Goal: Transaction & Acquisition: Download file/media

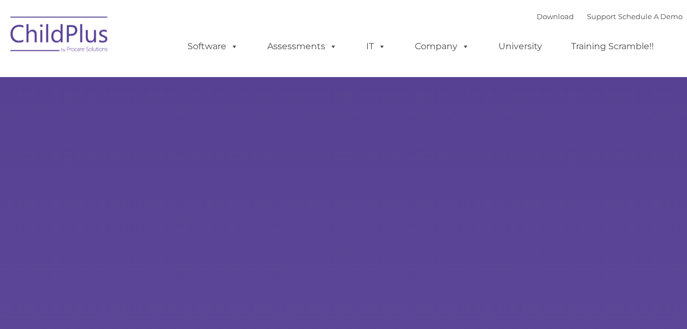
type input ""
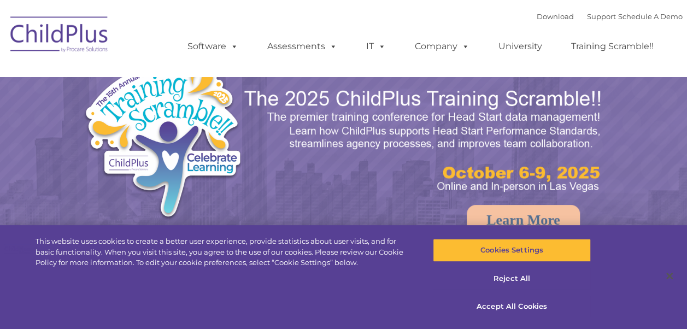
select select "MEDIUM"
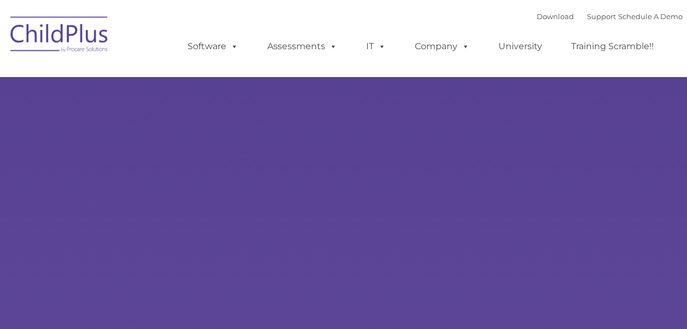
type input ""
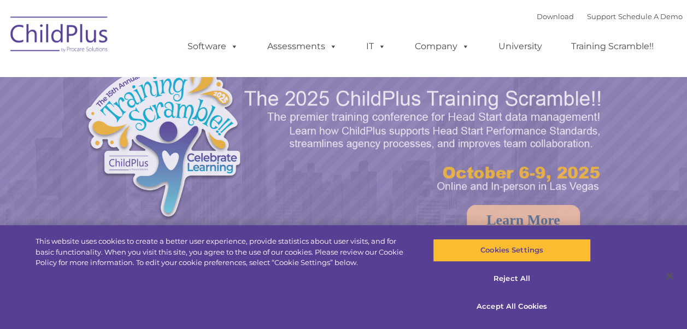
select select "MEDIUM"
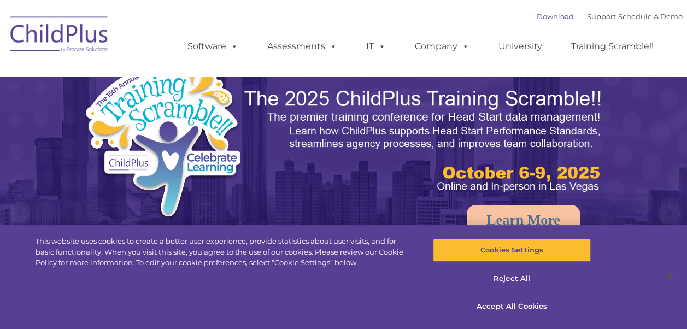
click at [544, 17] on link "Download" at bounding box center [555, 16] width 37 height 9
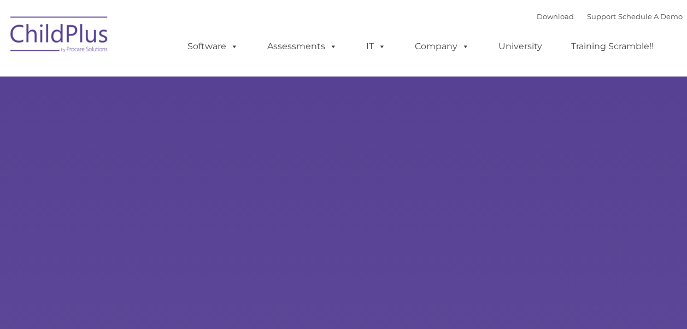
type input ""
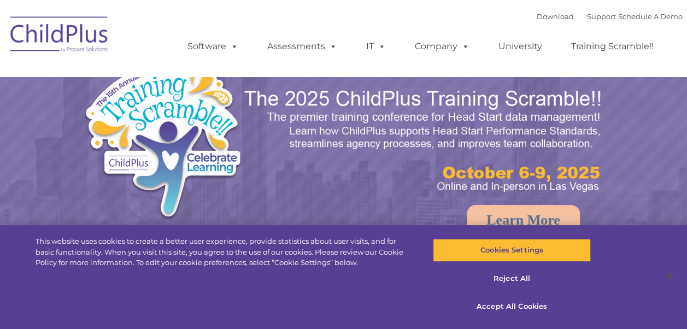
select select "MEDIUM"
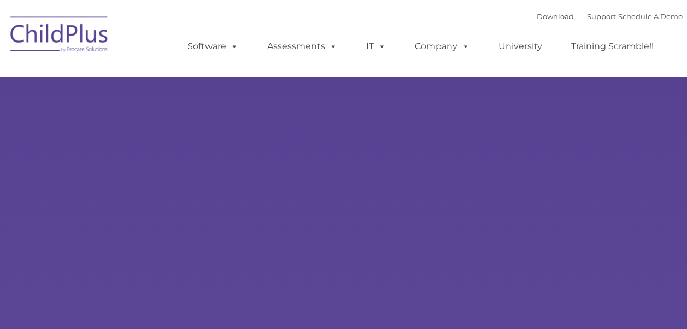
type input ""
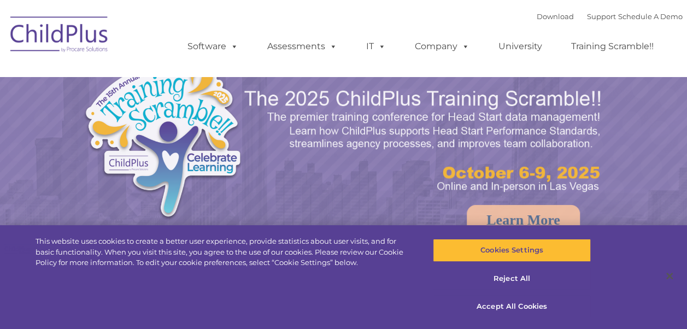
select select "MEDIUM"
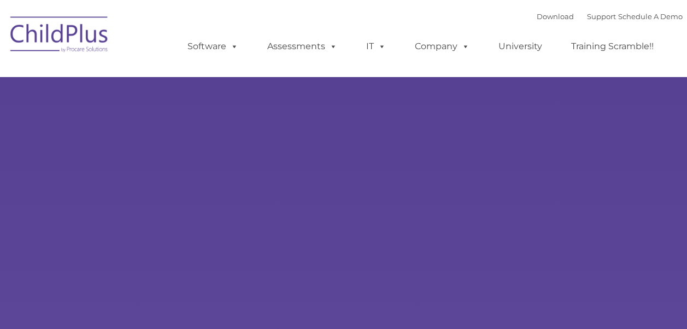
type input ""
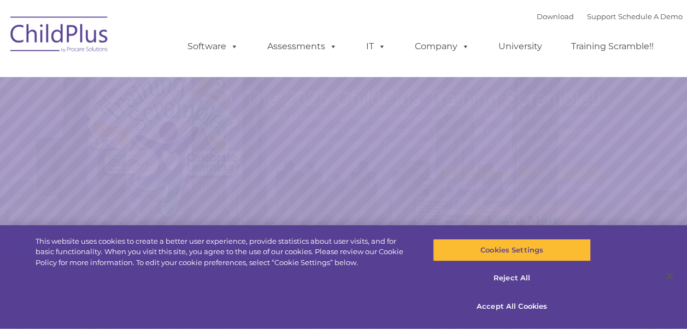
select select "MEDIUM"
